Goal: Task Accomplishment & Management: Complete application form

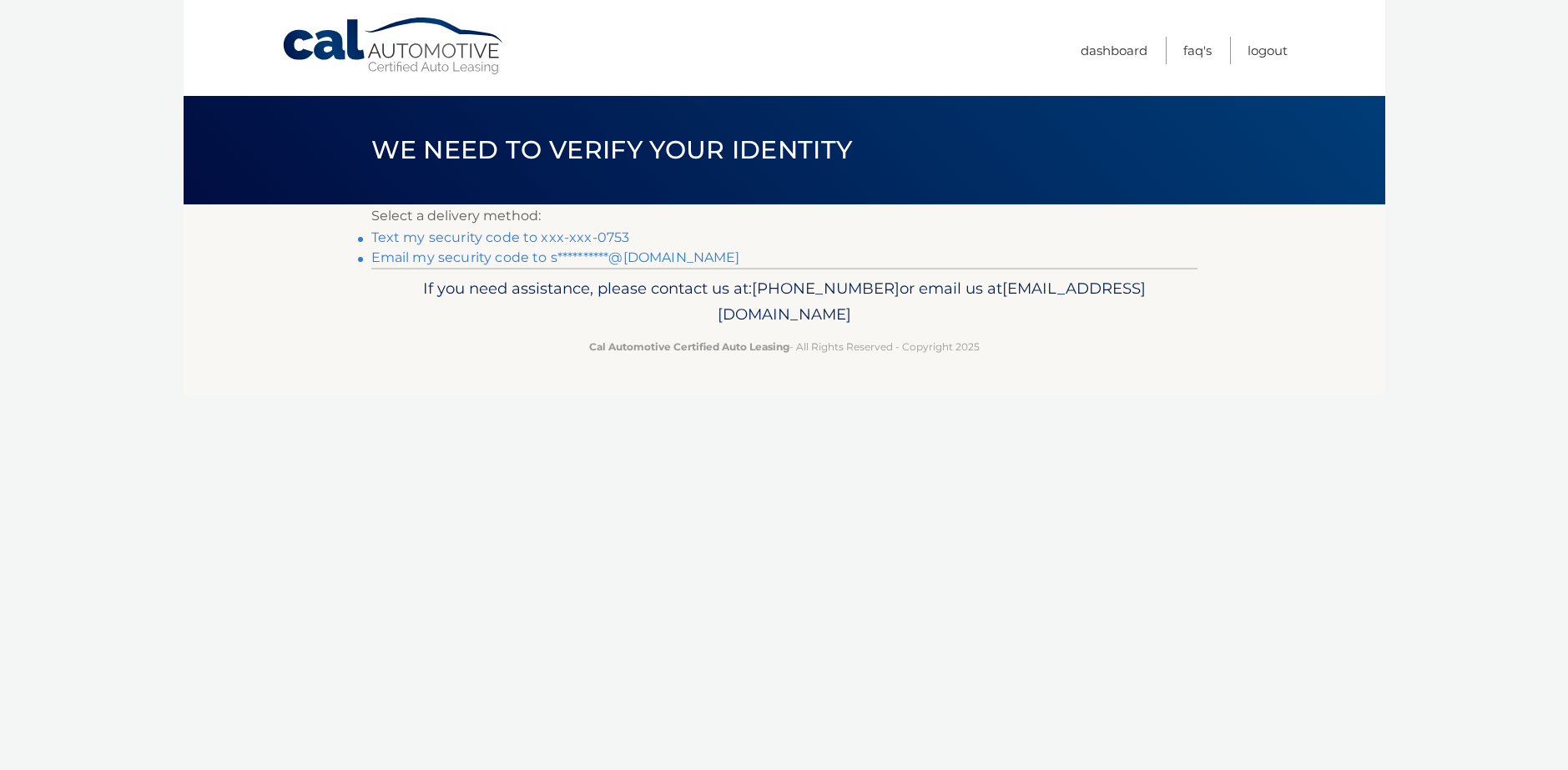
click at [538, 240] on link "Text my security code to xxx-xxx-0753" at bounding box center [500, 237] width 258 height 16
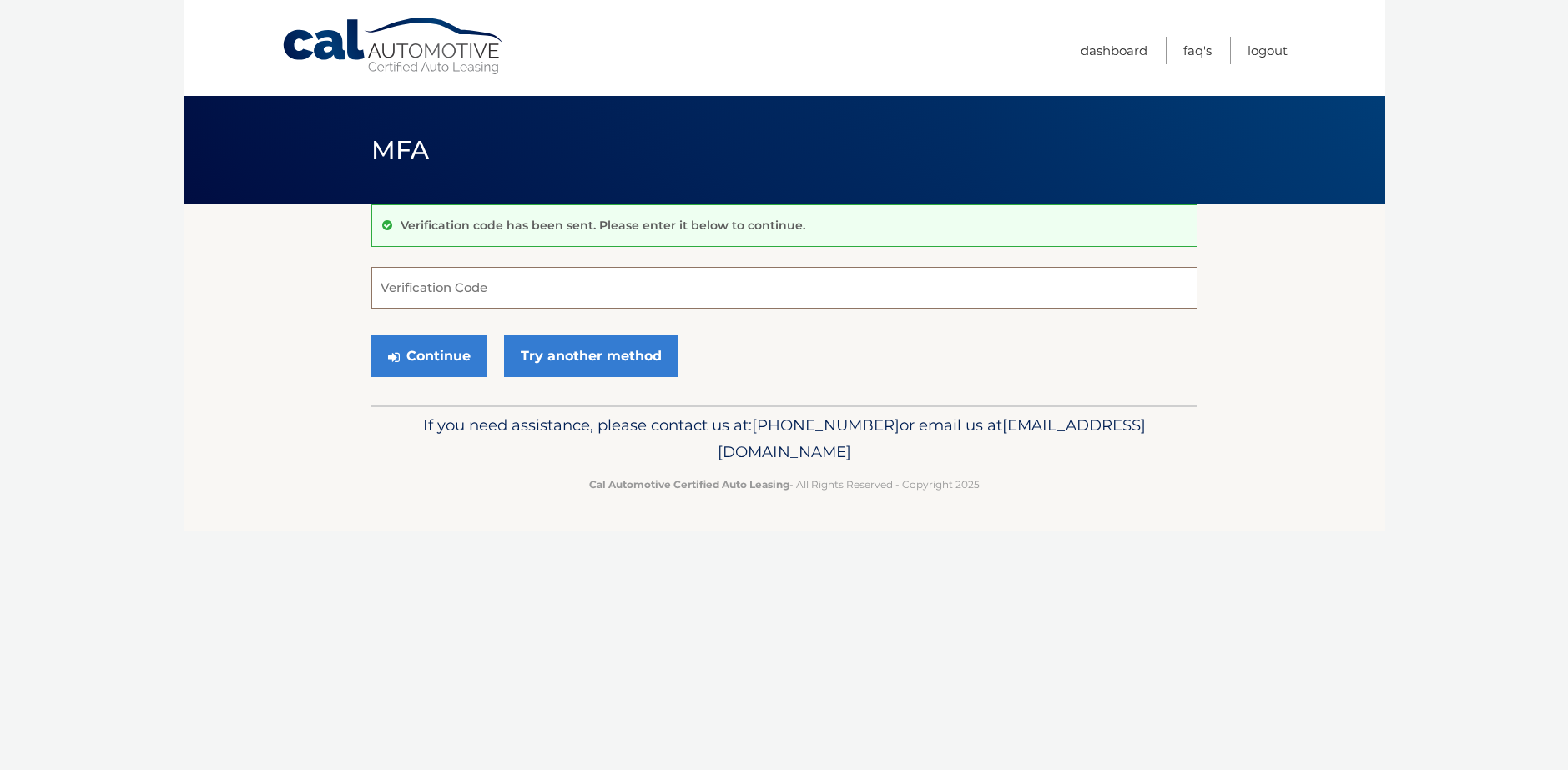
click at [504, 305] on input "Verification Code" at bounding box center [784, 288] width 826 height 42
type input "806629"
click at [371, 336] on button "Continue" at bounding box center [429, 356] width 116 height 42
click at [380, 366] on button "Continue" at bounding box center [429, 356] width 116 height 42
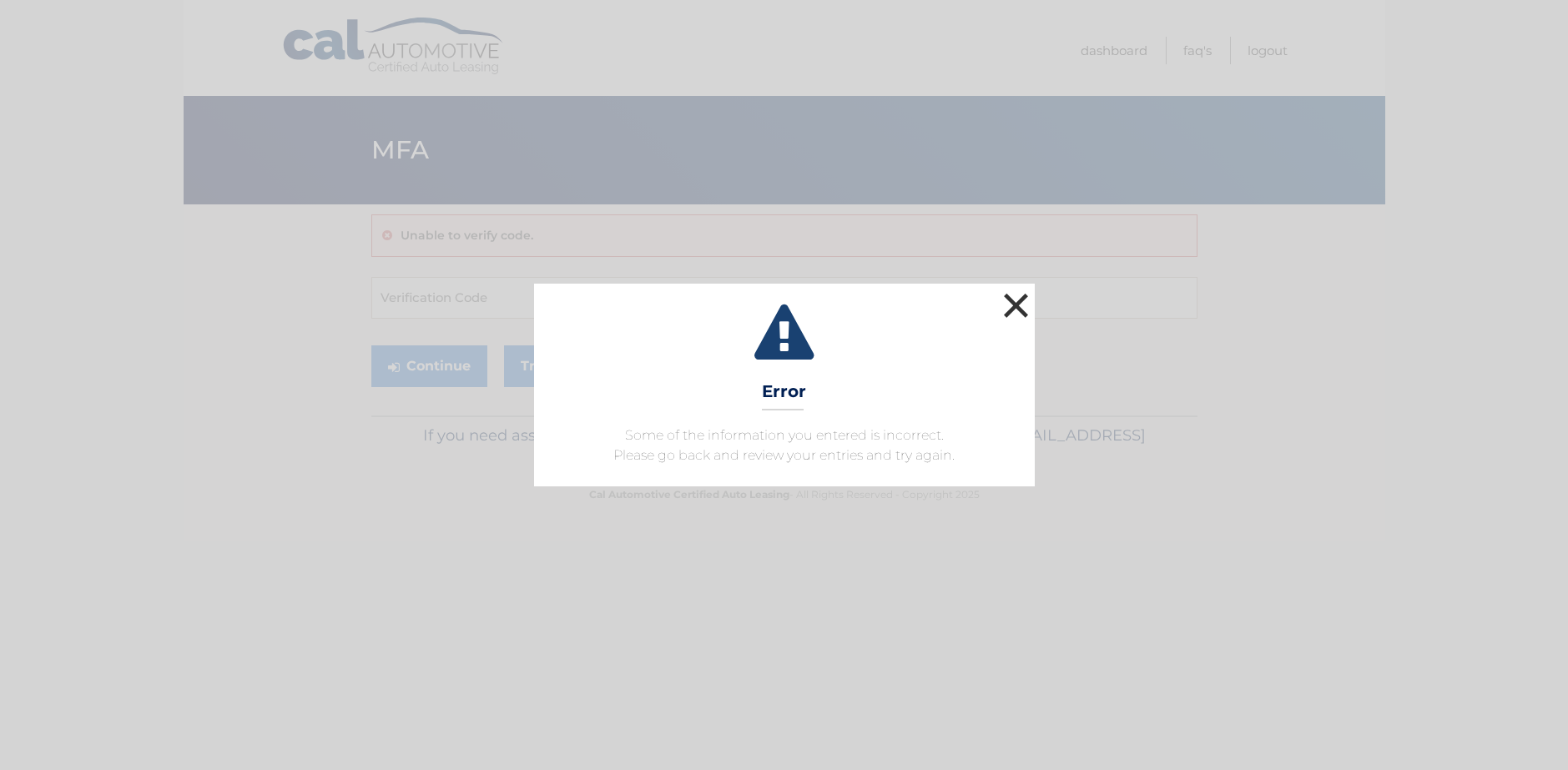
click at [1011, 295] on button "×" at bounding box center [1016, 305] width 33 height 33
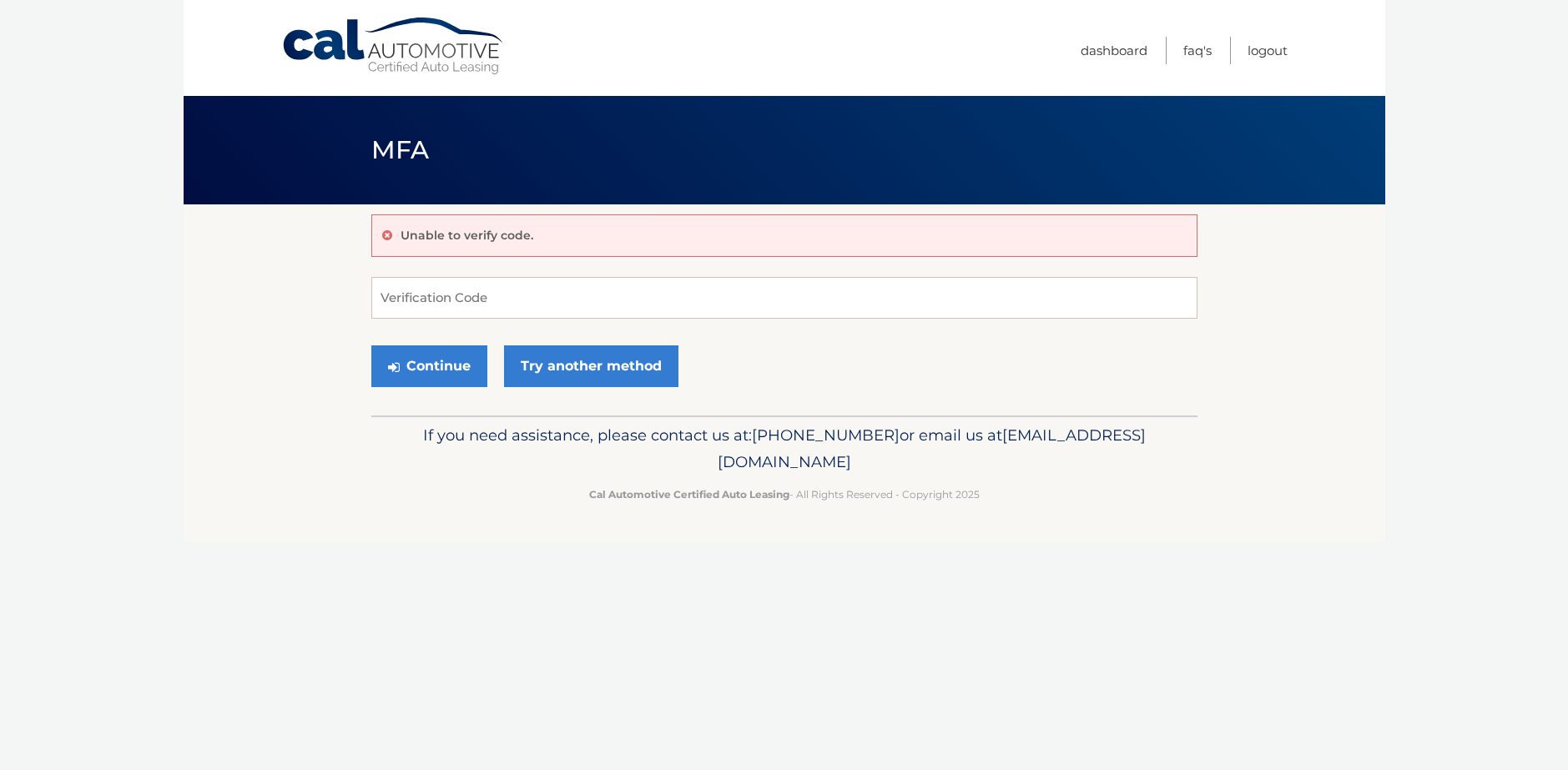
click at [859, 273] on div "Unable to verify code. Verification Code Continue Try another method" at bounding box center [784, 310] width 826 height 211
click at [859, 292] on input "Verification Code" at bounding box center [784, 297] width 826 height 42
type input "806629"
click at [438, 386] on button "Continue" at bounding box center [429, 366] width 116 height 42
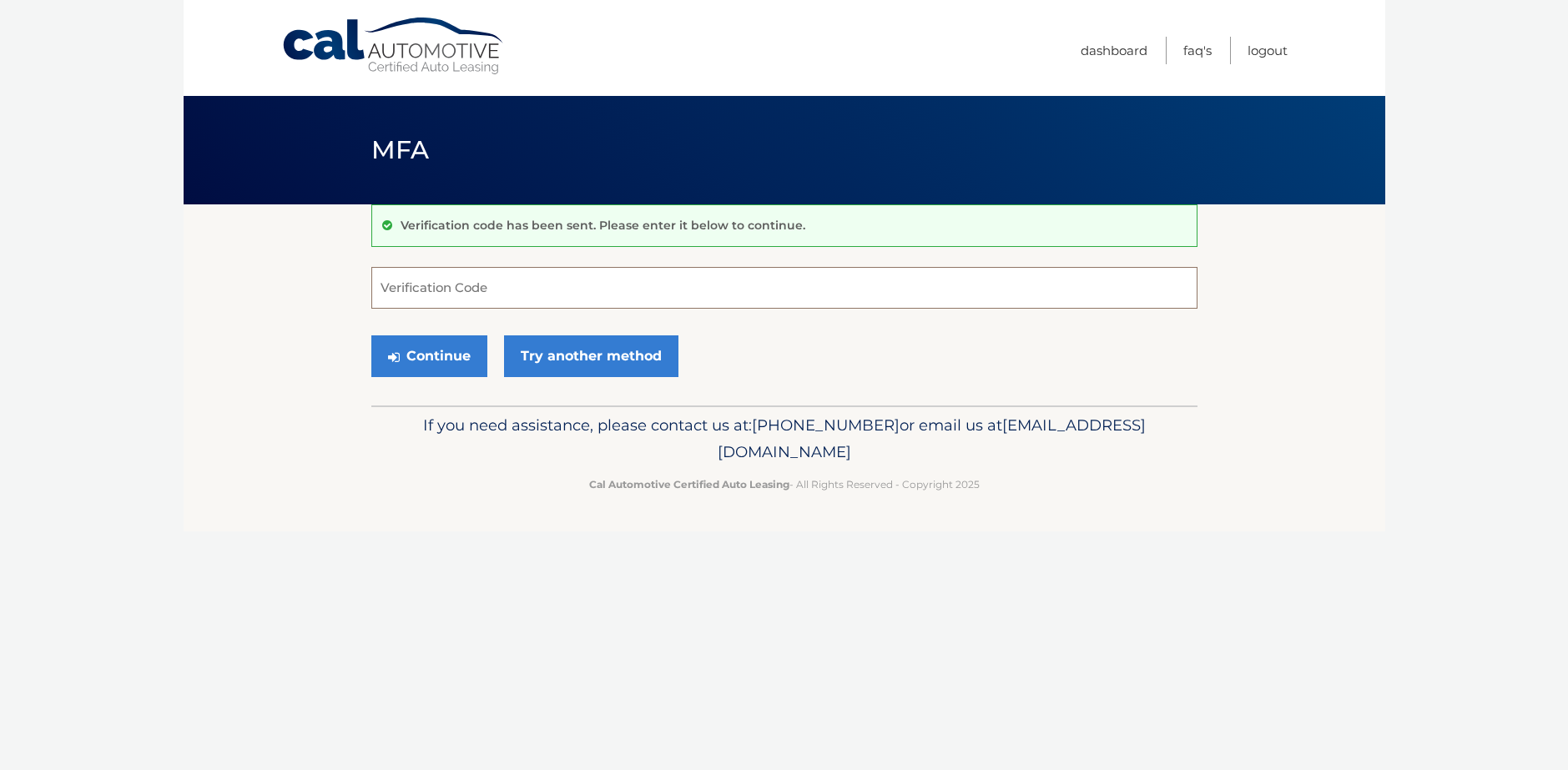
click at [482, 294] on input "Verification Code" at bounding box center [784, 288] width 826 height 42
type input "806629"
click at [466, 366] on button "Continue" at bounding box center [429, 356] width 116 height 42
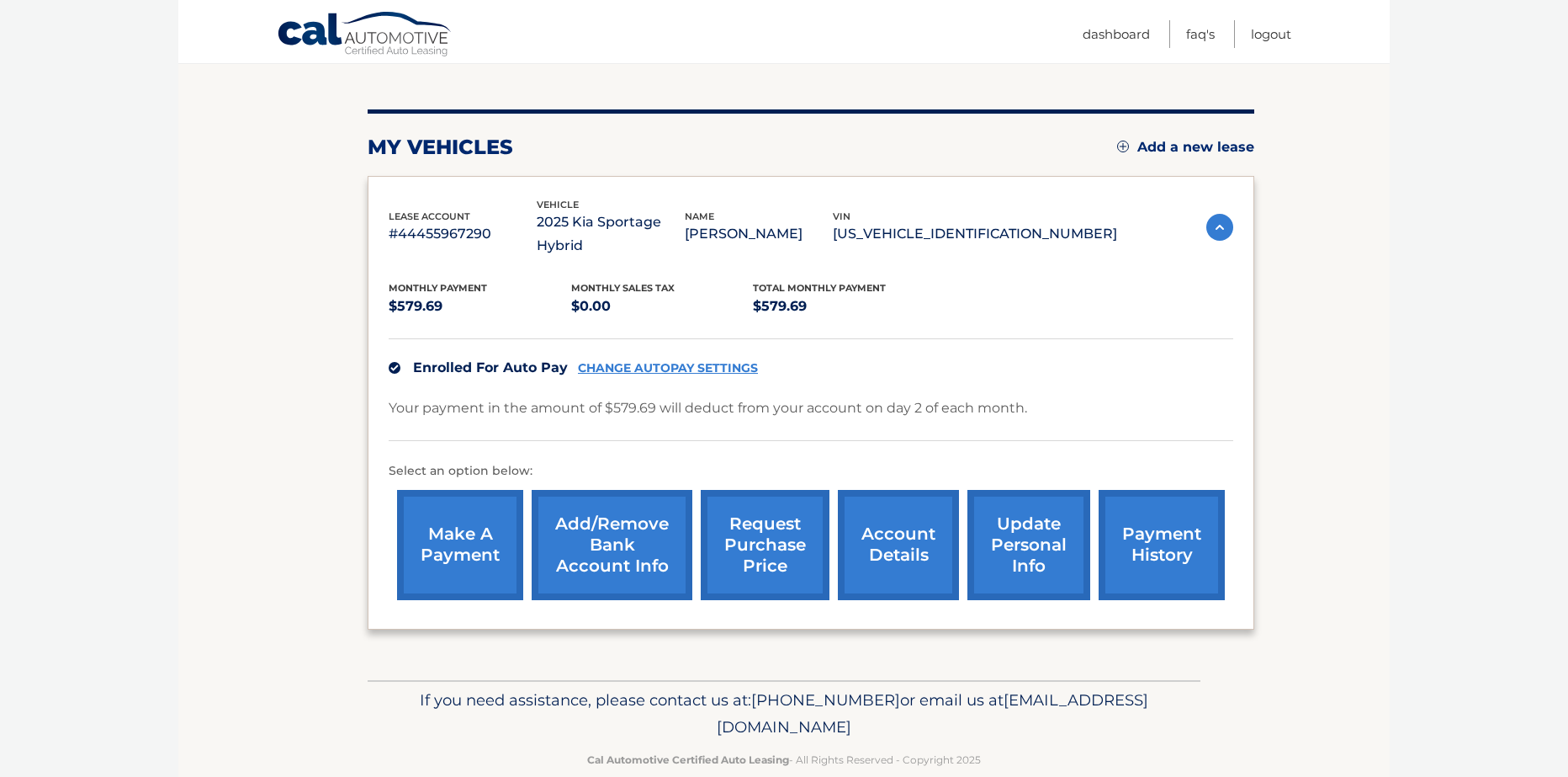
scroll to position [175, 0]
